Goal: Task Accomplishment & Management: Use online tool/utility

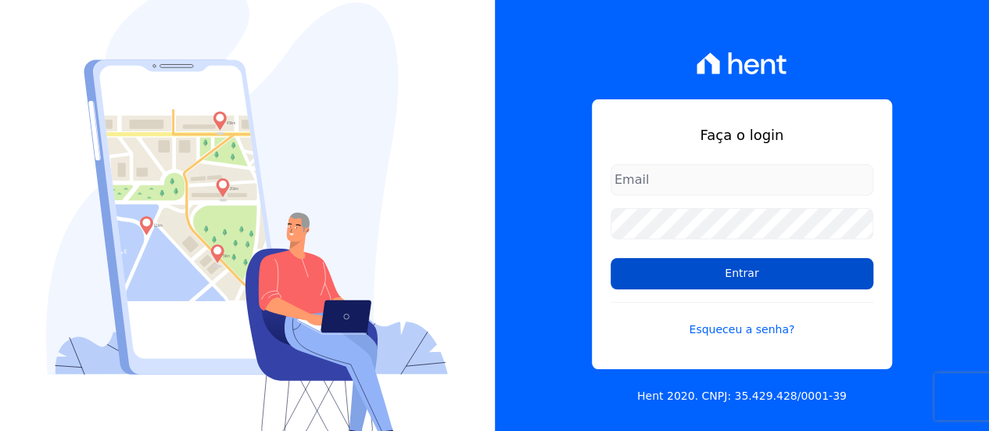
type input "[EMAIL_ADDRESS][DOMAIN_NAME]"
click at [742, 278] on input "Entrar" at bounding box center [742, 273] width 263 height 31
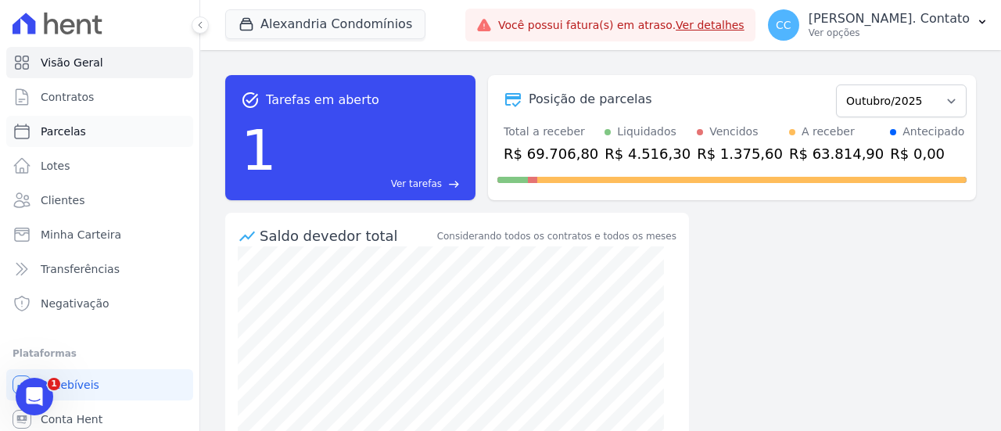
click at [83, 138] on link "Parcelas" at bounding box center [99, 131] width 187 height 31
select select
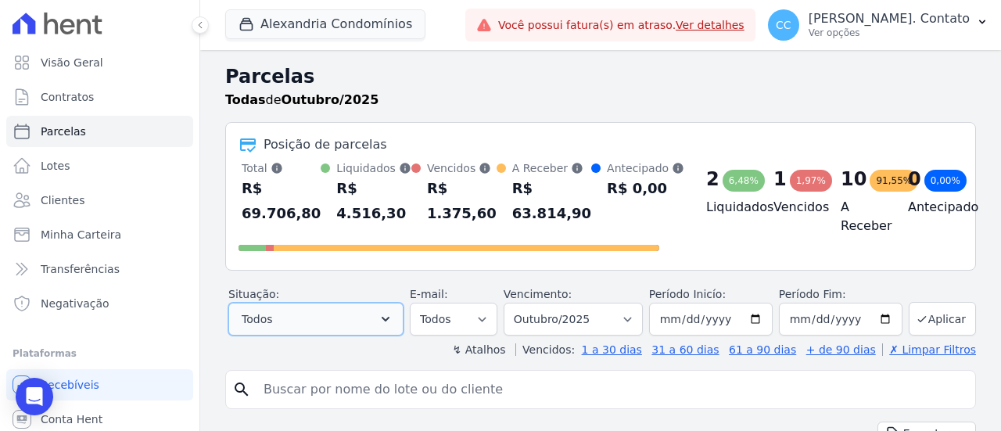
click at [312, 310] on button "Todos" at bounding box center [315, 319] width 175 height 33
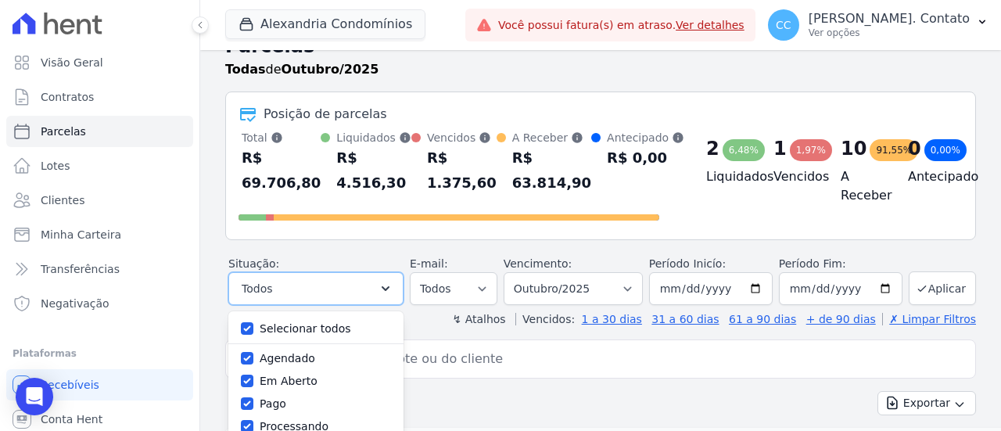
scroll to position [78, 0]
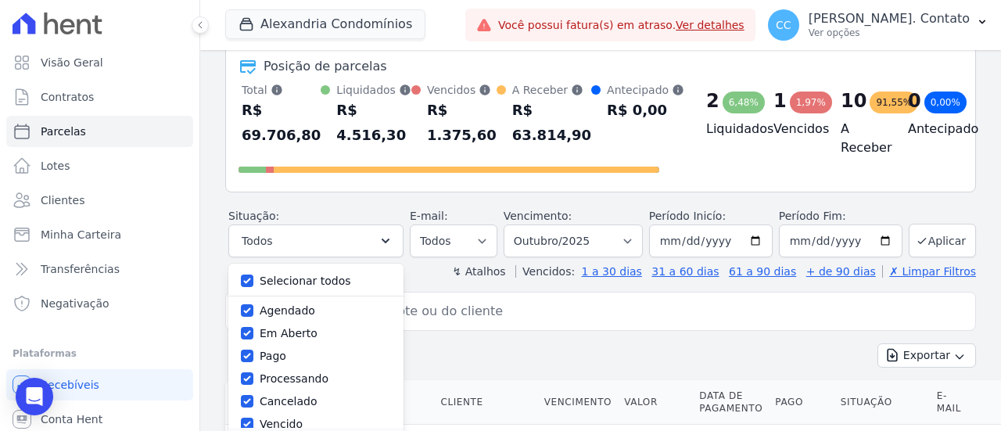
click at [348, 189] on div "Posição de parcelas Total Soma das parcelas pagas, vencidas, em aberto e agenda…" at bounding box center [600, 118] width 751 height 149
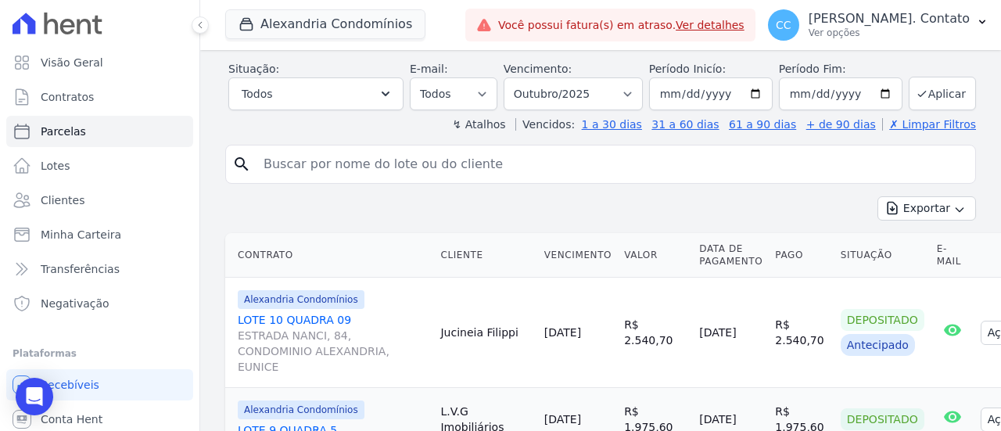
scroll to position [235, 0]
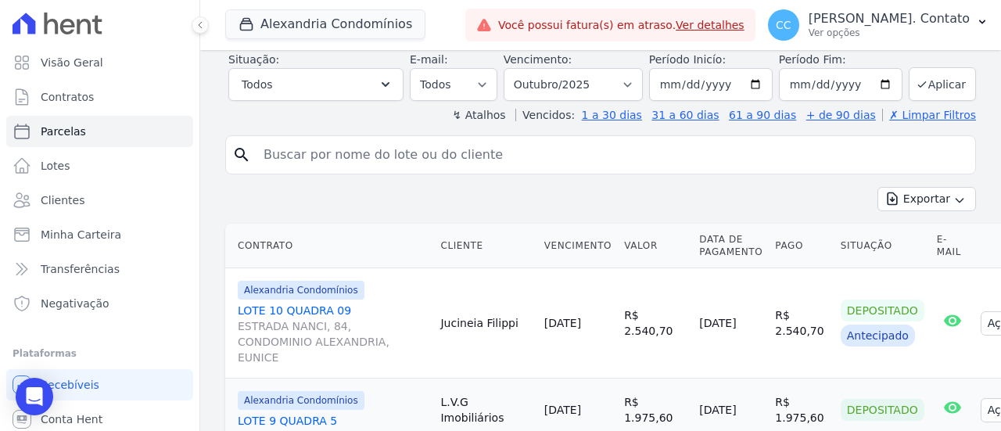
click at [320, 146] on input "search" at bounding box center [611, 154] width 715 height 31
type input "CAROL"
click at [239, 149] on icon "search" at bounding box center [241, 154] width 19 height 19
click at [856, 160] on input "CAROL" at bounding box center [611, 154] width 715 height 31
click at [837, 151] on input "CAROL" at bounding box center [611, 154] width 715 height 31
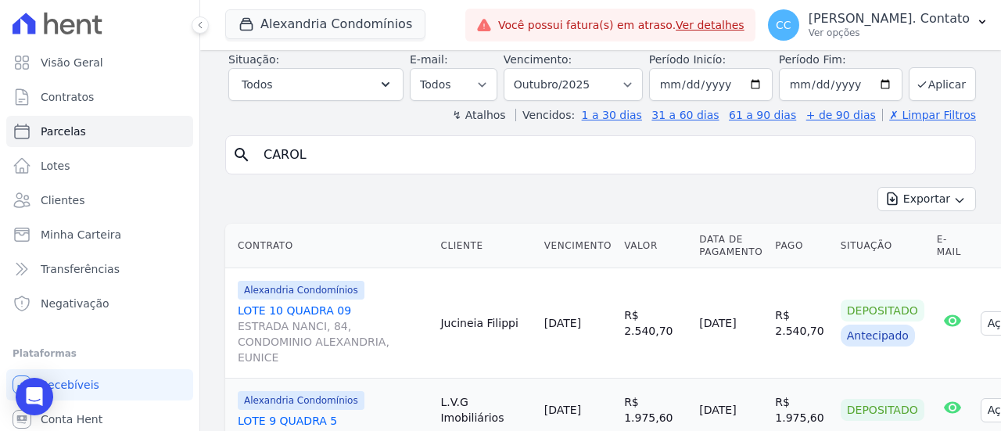
select select
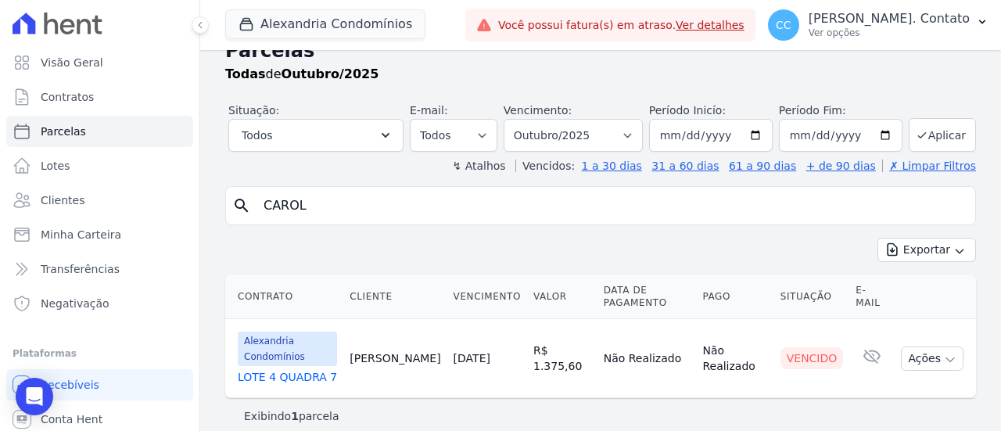
scroll to position [38, 0]
